Goal: Communication & Community: Connect with others

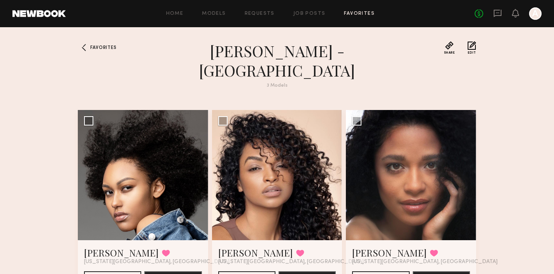
click at [491, 12] on div "No fees up to $5,000 A" at bounding box center [508, 13] width 67 height 12
click at [499, 11] on icon at bounding box center [497, 13] width 9 height 9
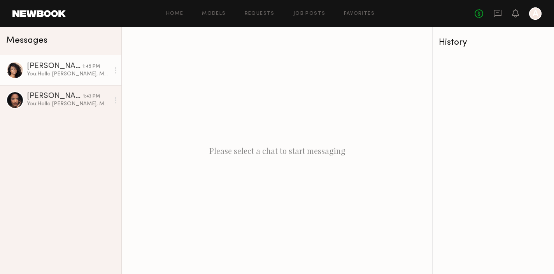
click at [42, 70] on div "[PERSON_NAME]" at bounding box center [55, 67] width 56 height 8
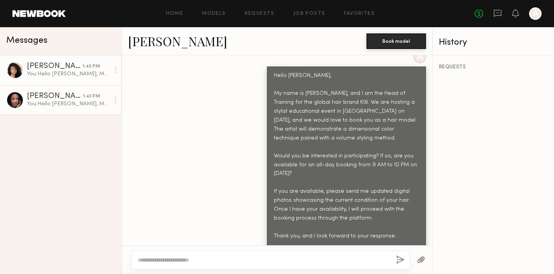
click at [47, 102] on div "You: Hello [PERSON_NAME], My name is [PERSON_NAME], and I am the Head of Traini…" at bounding box center [68, 103] width 83 height 7
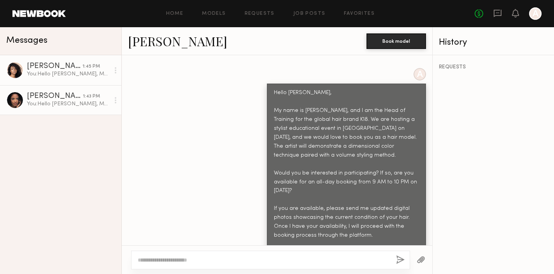
click at [58, 75] on div "You: Hello [PERSON_NAME], My name is [PERSON_NAME], and I am the Head of Traini…" at bounding box center [68, 73] width 83 height 7
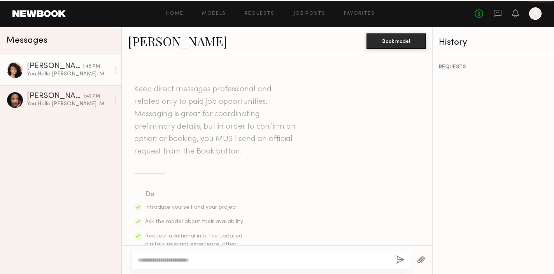
scroll to position [386, 0]
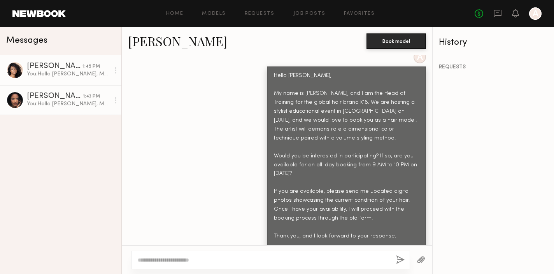
click at [56, 100] on div "[PERSON_NAME]" at bounding box center [55, 97] width 56 height 8
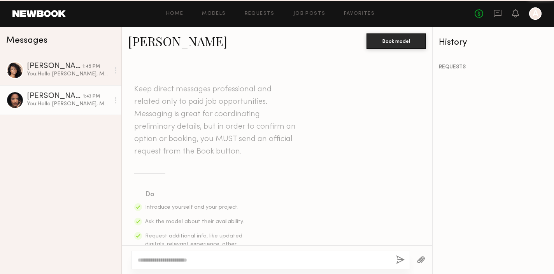
scroll to position [369, 0]
